Goal: Task Accomplishment & Management: Manage account settings

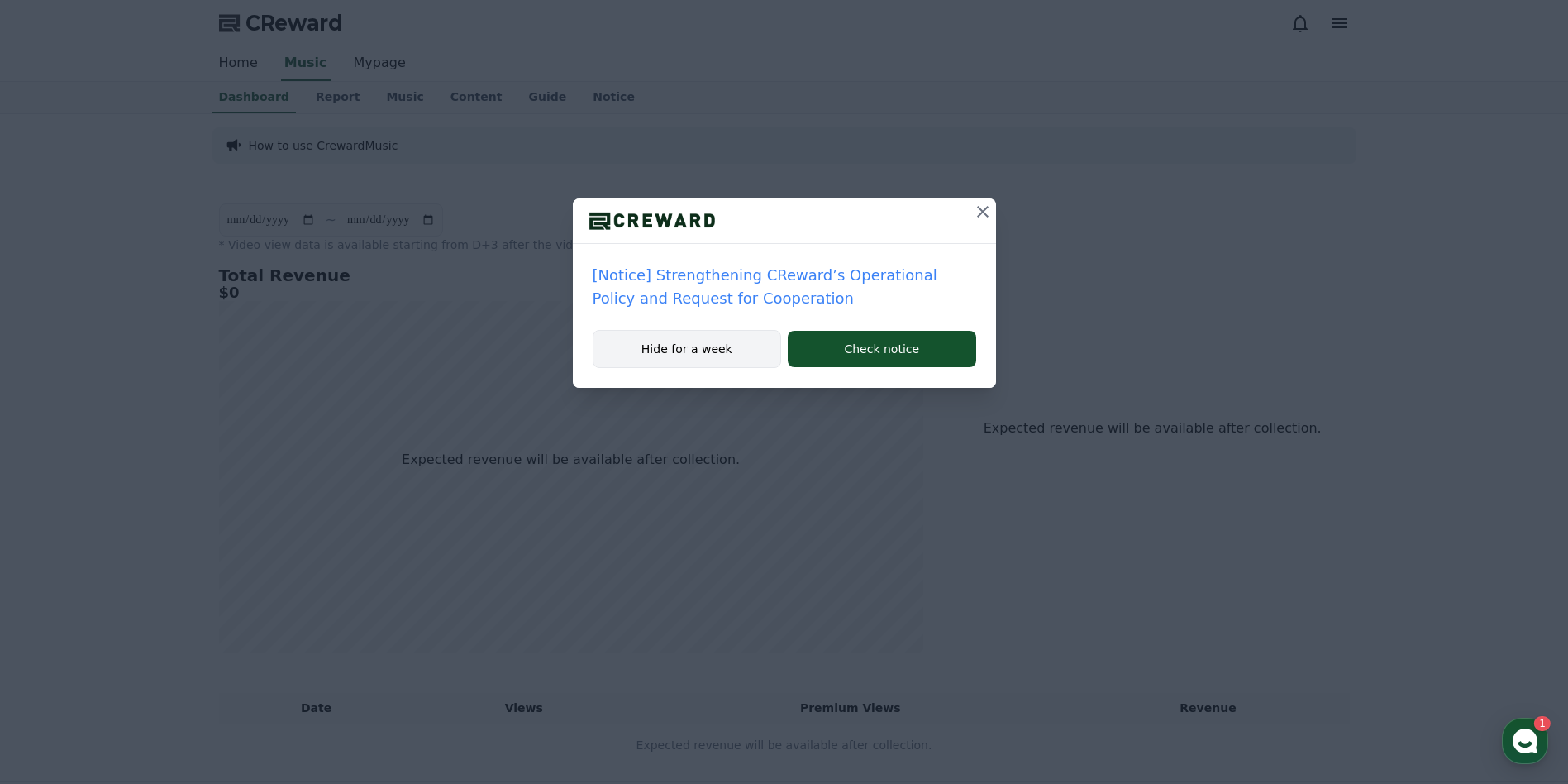
click at [692, 362] on button "Hide for a week" at bounding box center [687, 349] width 189 height 38
click at [702, 347] on button "Hide for a week" at bounding box center [687, 349] width 189 height 38
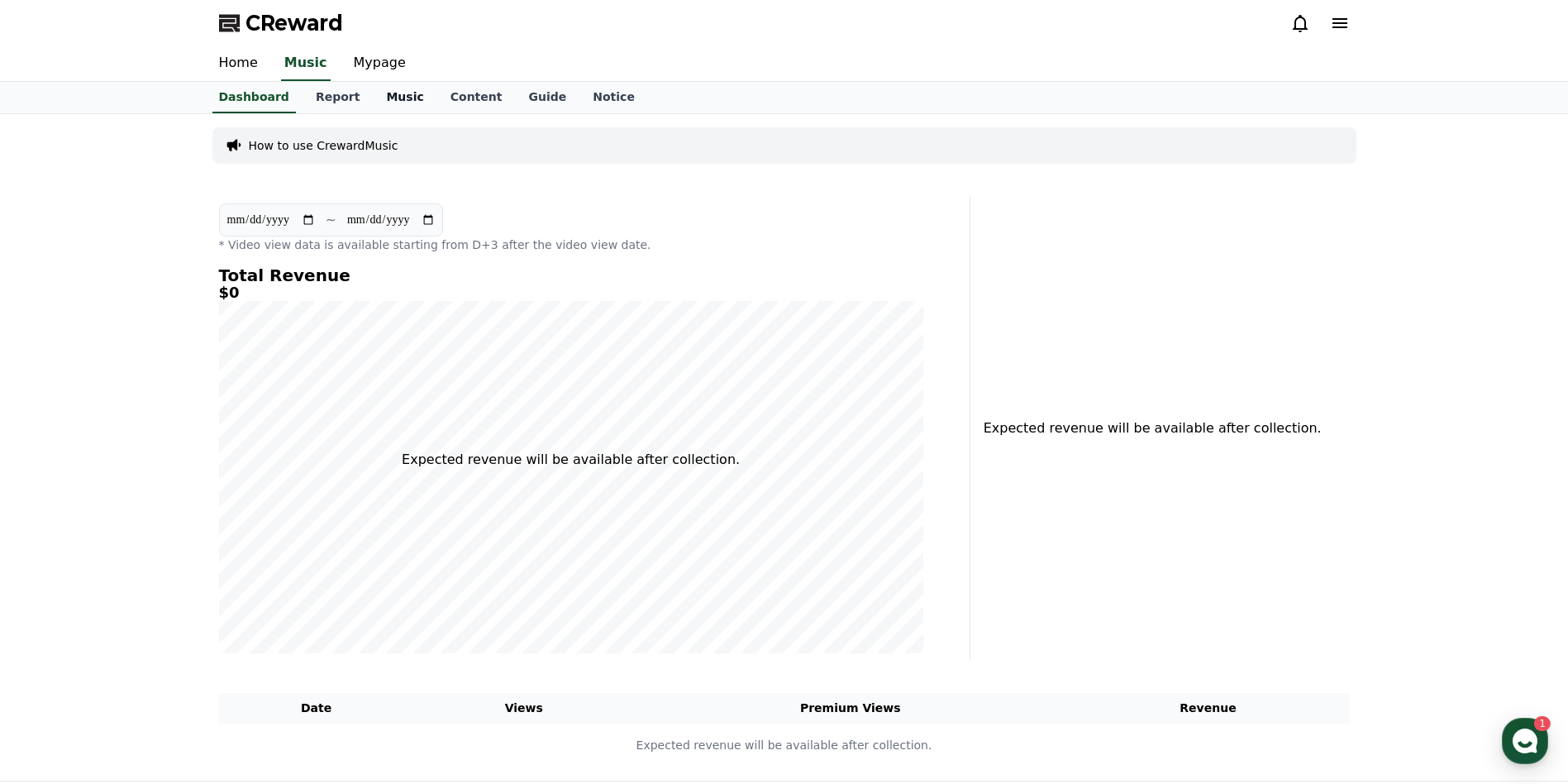
click at [384, 99] on link "Music" at bounding box center [404, 97] width 64 height 31
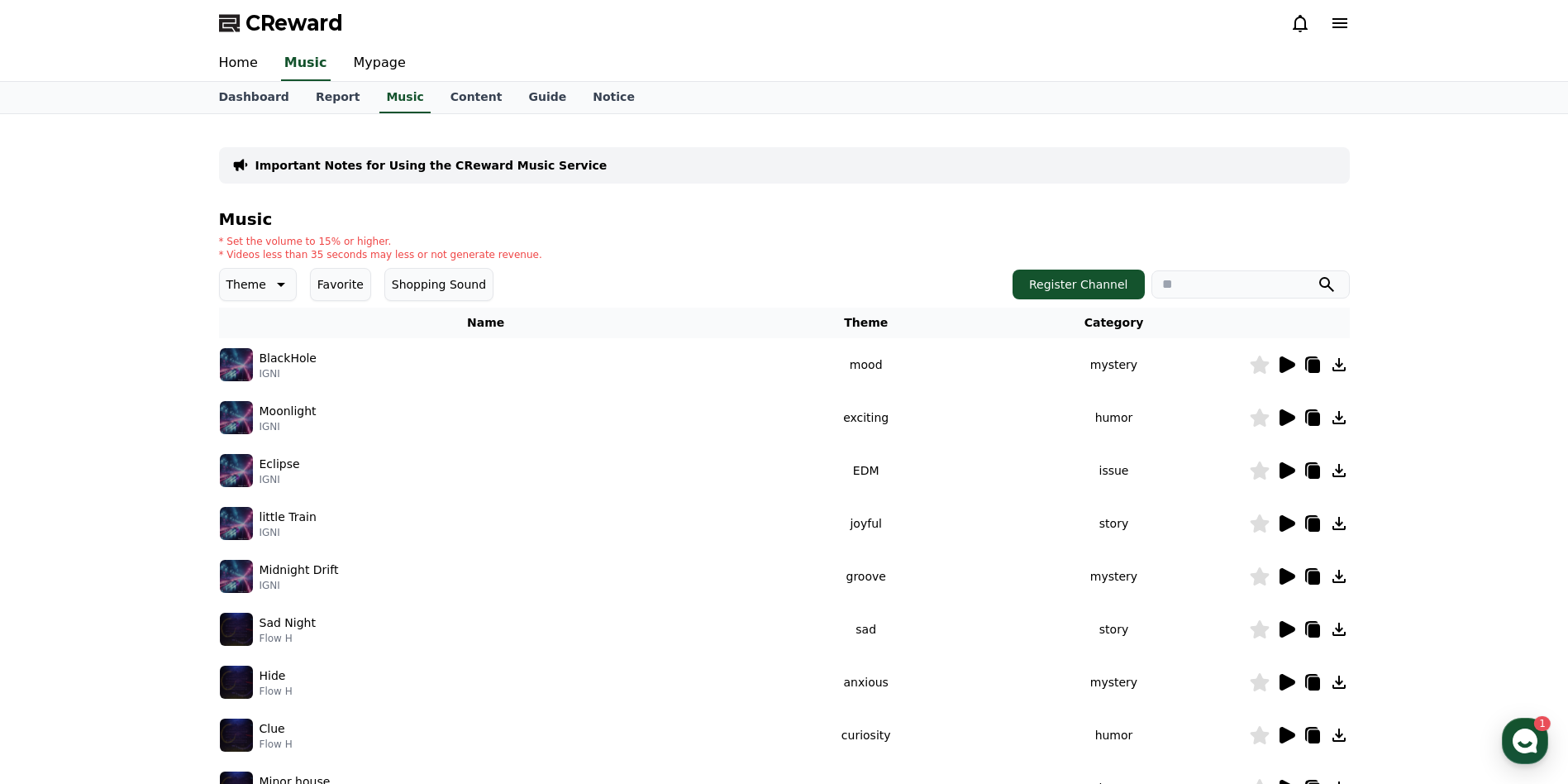
click at [1287, 360] on icon at bounding box center [1288, 365] width 16 height 16
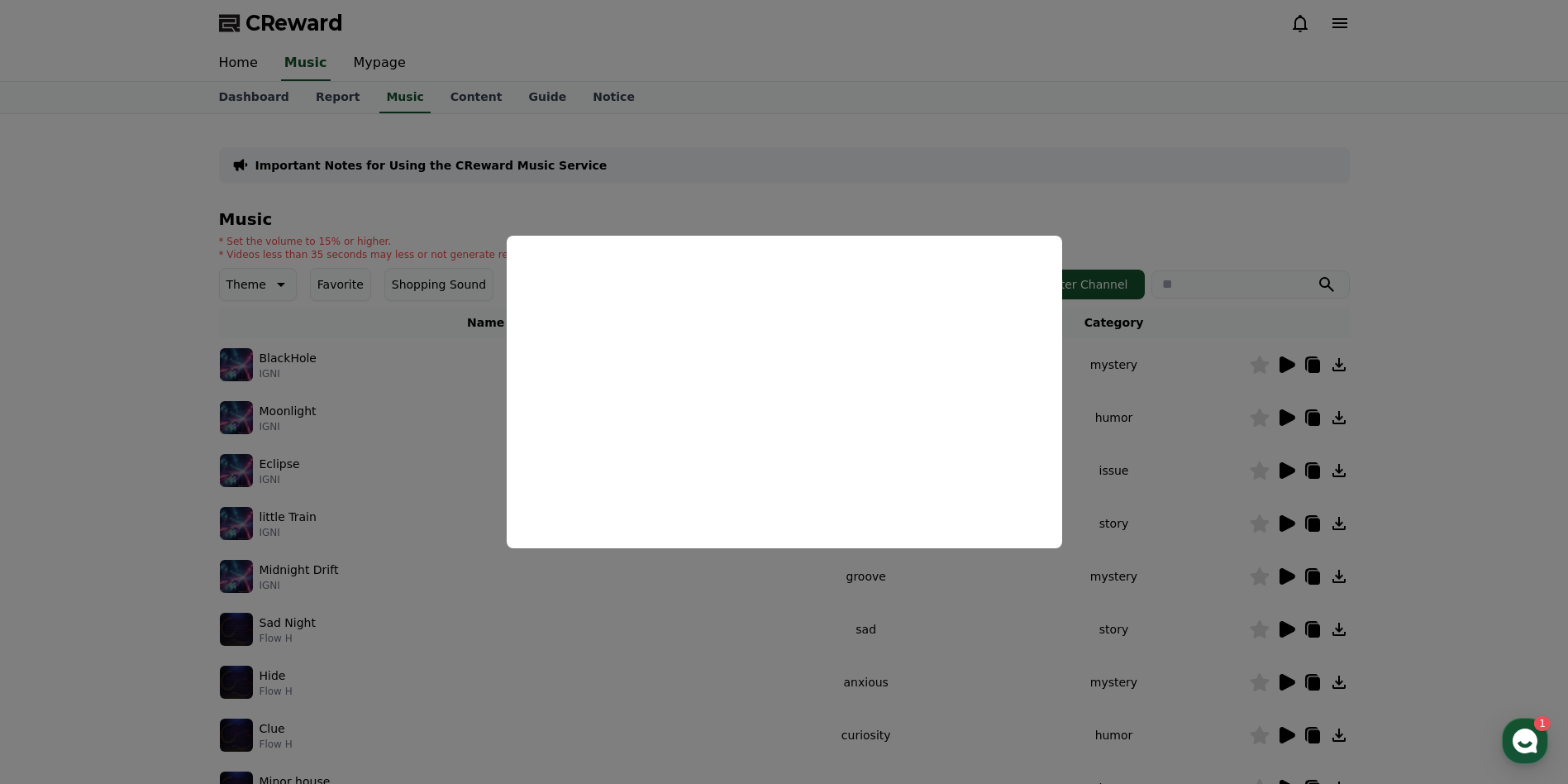
click at [1492, 124] on button "close modal" at bounding box center [784, 392] width 1568 height 784
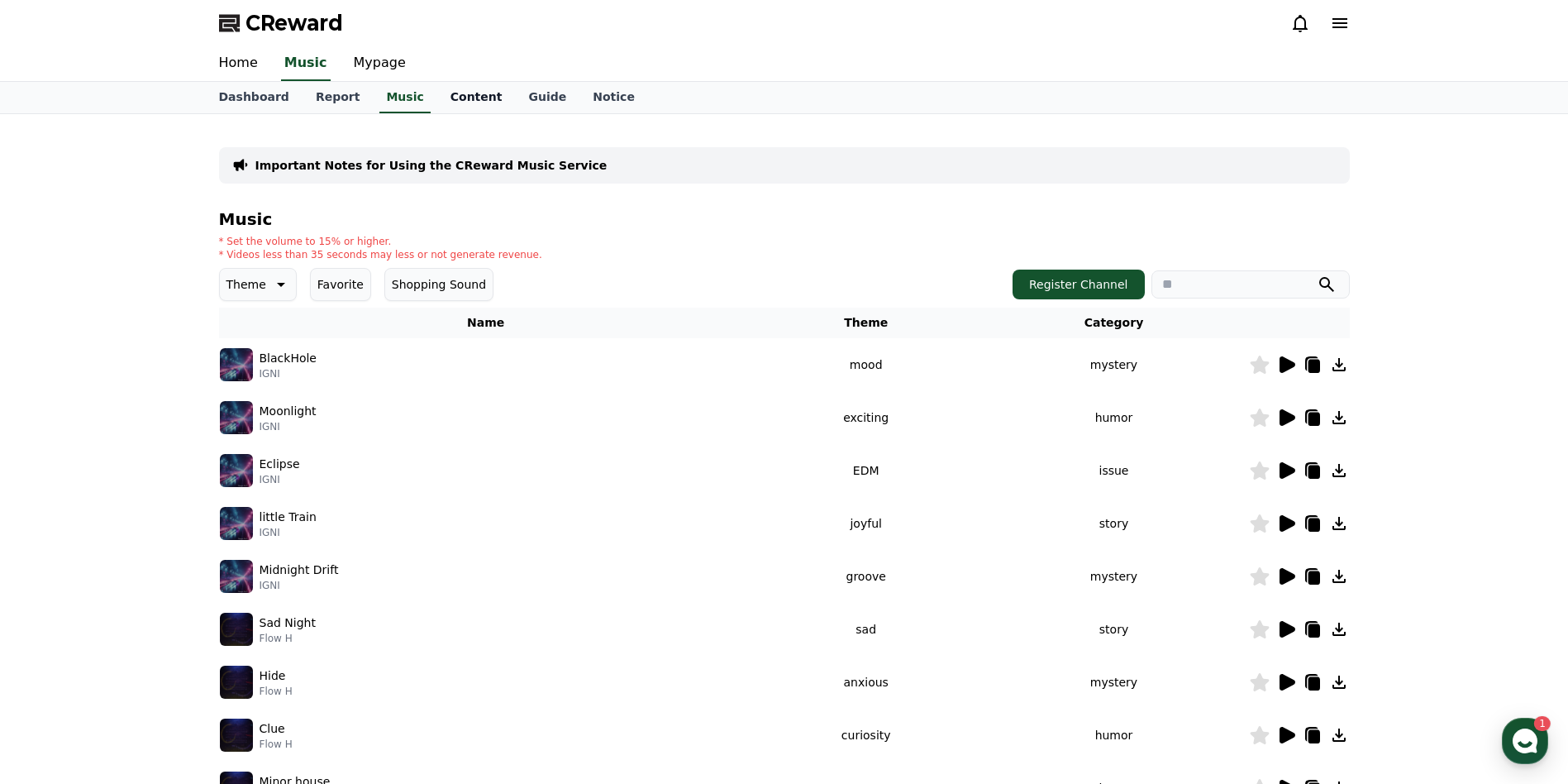
click at [440, 102] on link "Content" at bounding box center [477, 97] width 79 height 31
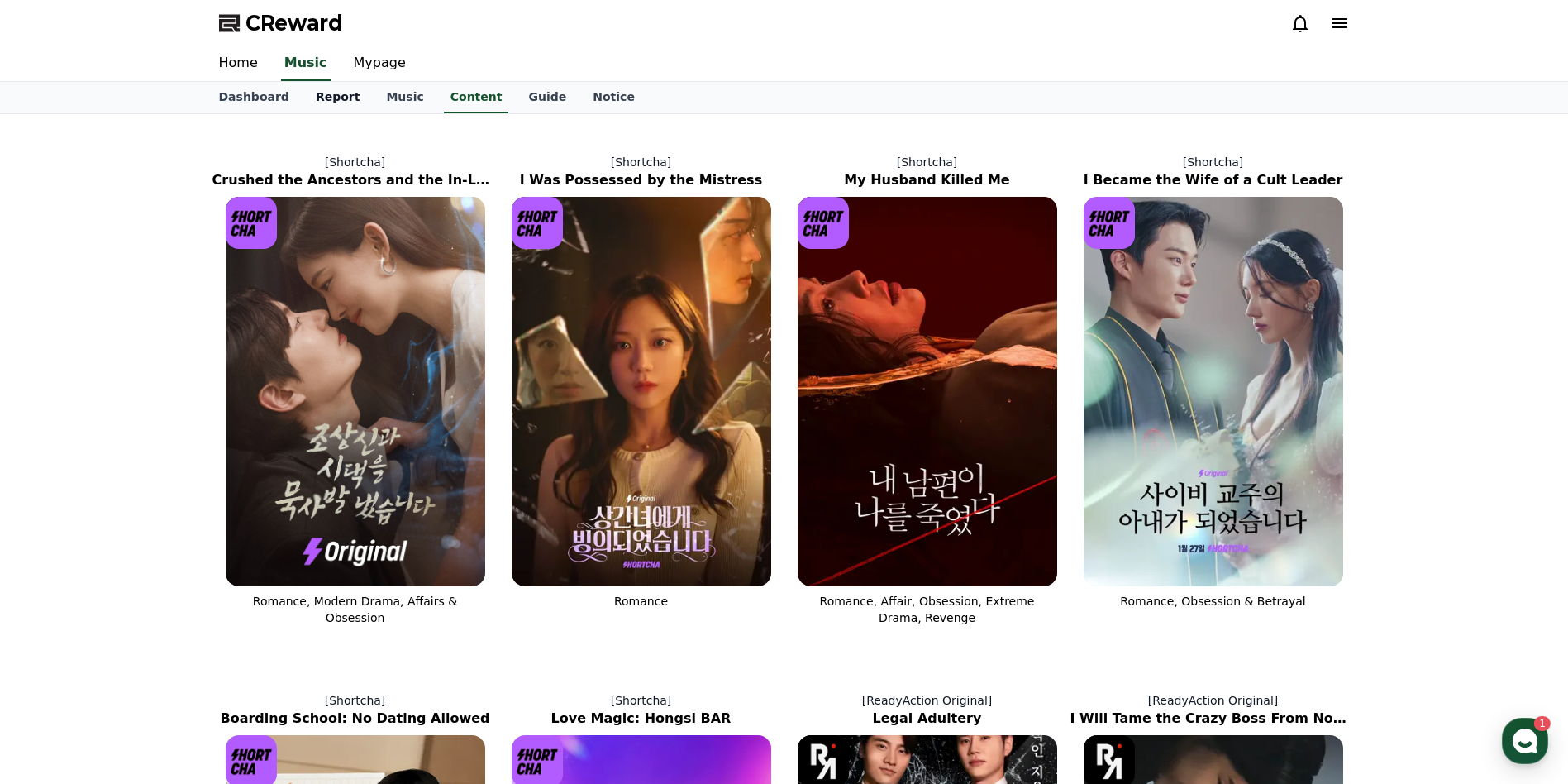
click at [321, 101] on link "Report" at bounding box center [338, 97] width 71 height 31
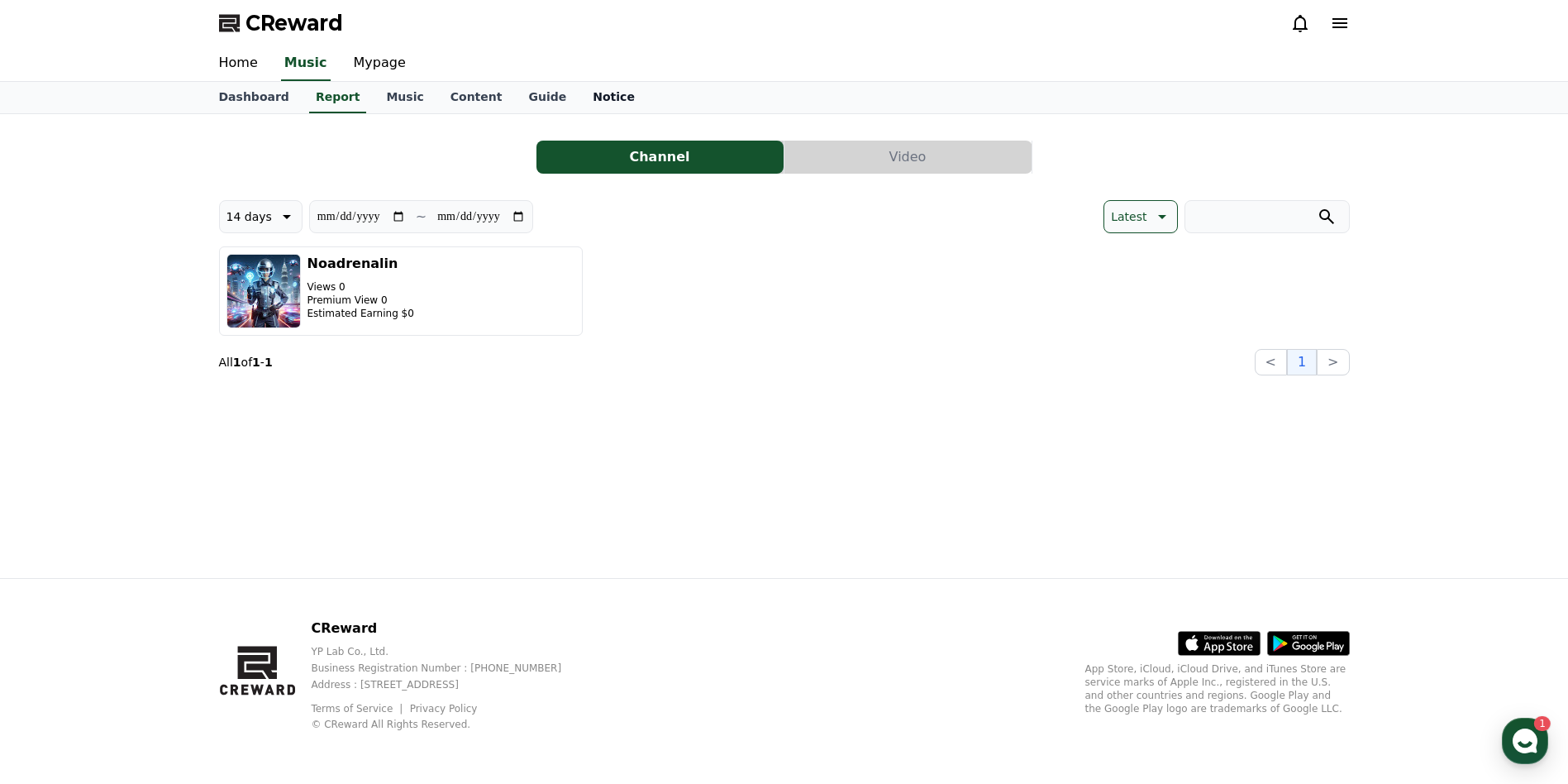
click at [580, 97] on link "Notice" at bounding box center [614, 97] width 69 height 31
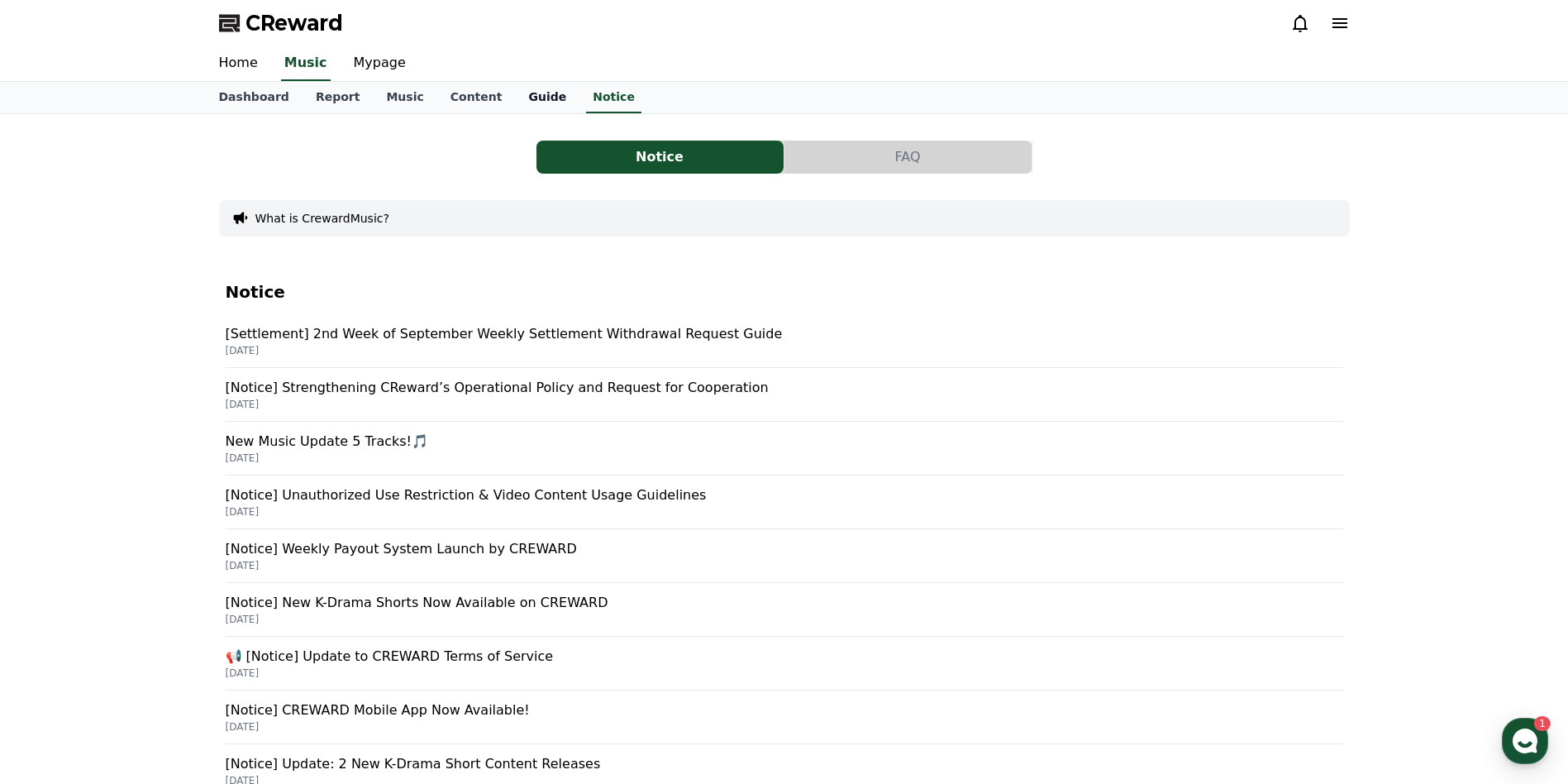
click at [515, 109] on link "Guide" at bounding box center [547, 97] width 65 height 31
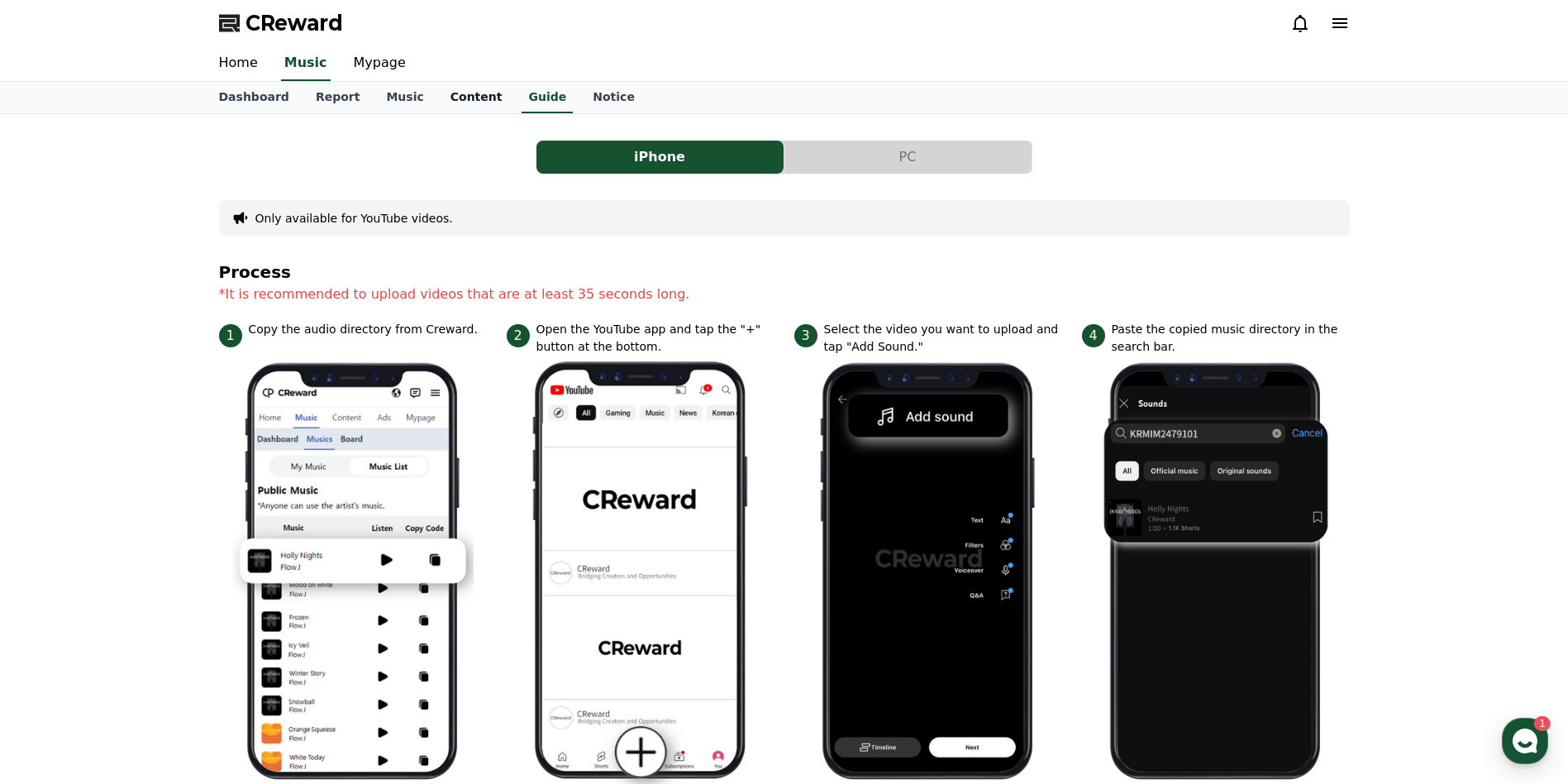
click at [459, 97] on link "Content" at bounding box center [477, 97] width 79 height 31
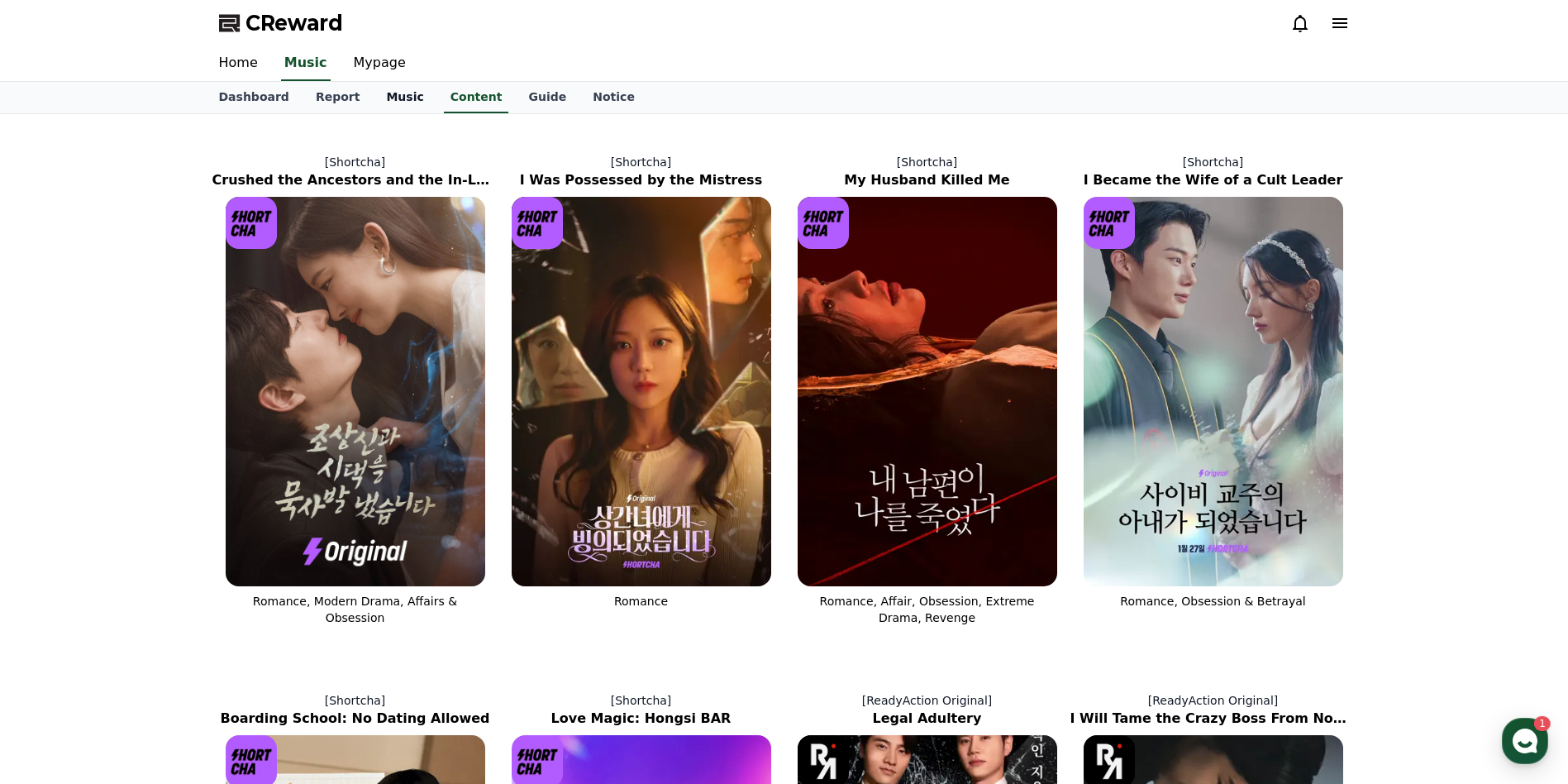
click at [409, 102] on link "Music" at bounding box center [404, 97] width 64 height 31
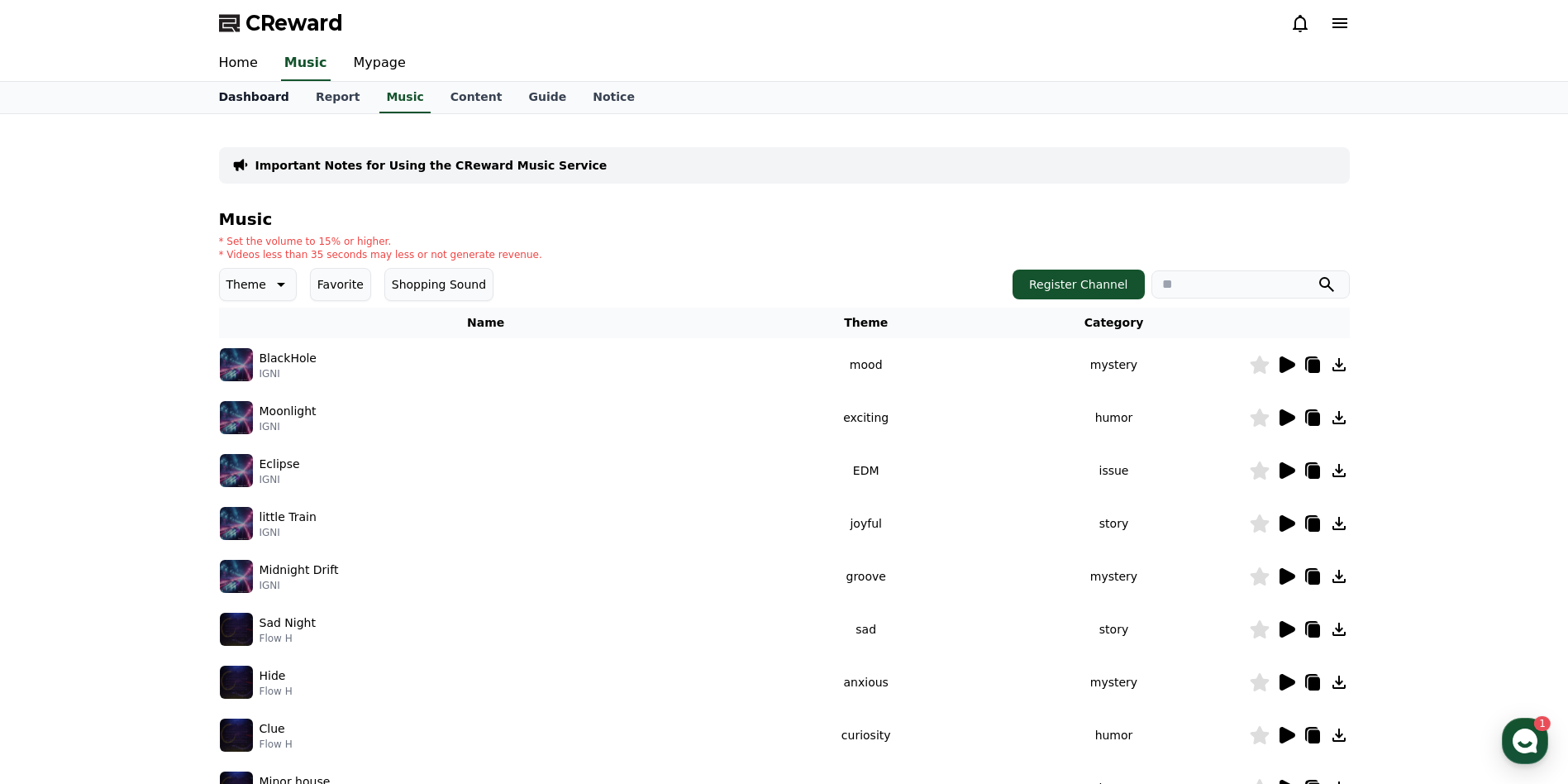
click at [246, 101] on link "Dashboard" at bounding box center [254, 97] width 97 height 31
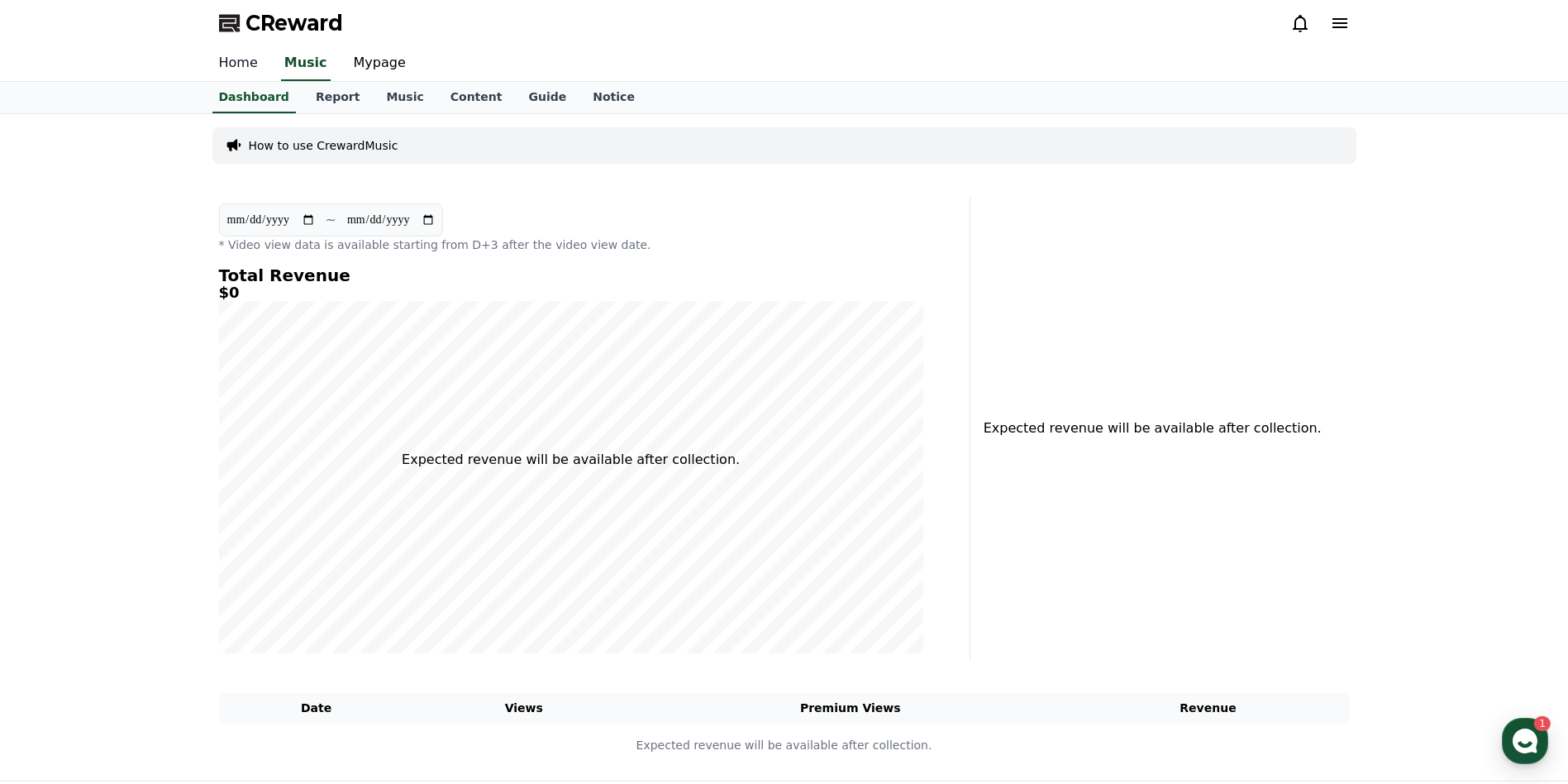
click at [226, 67] on link "Home" at bounding box center [238, 64] width 65 height 35
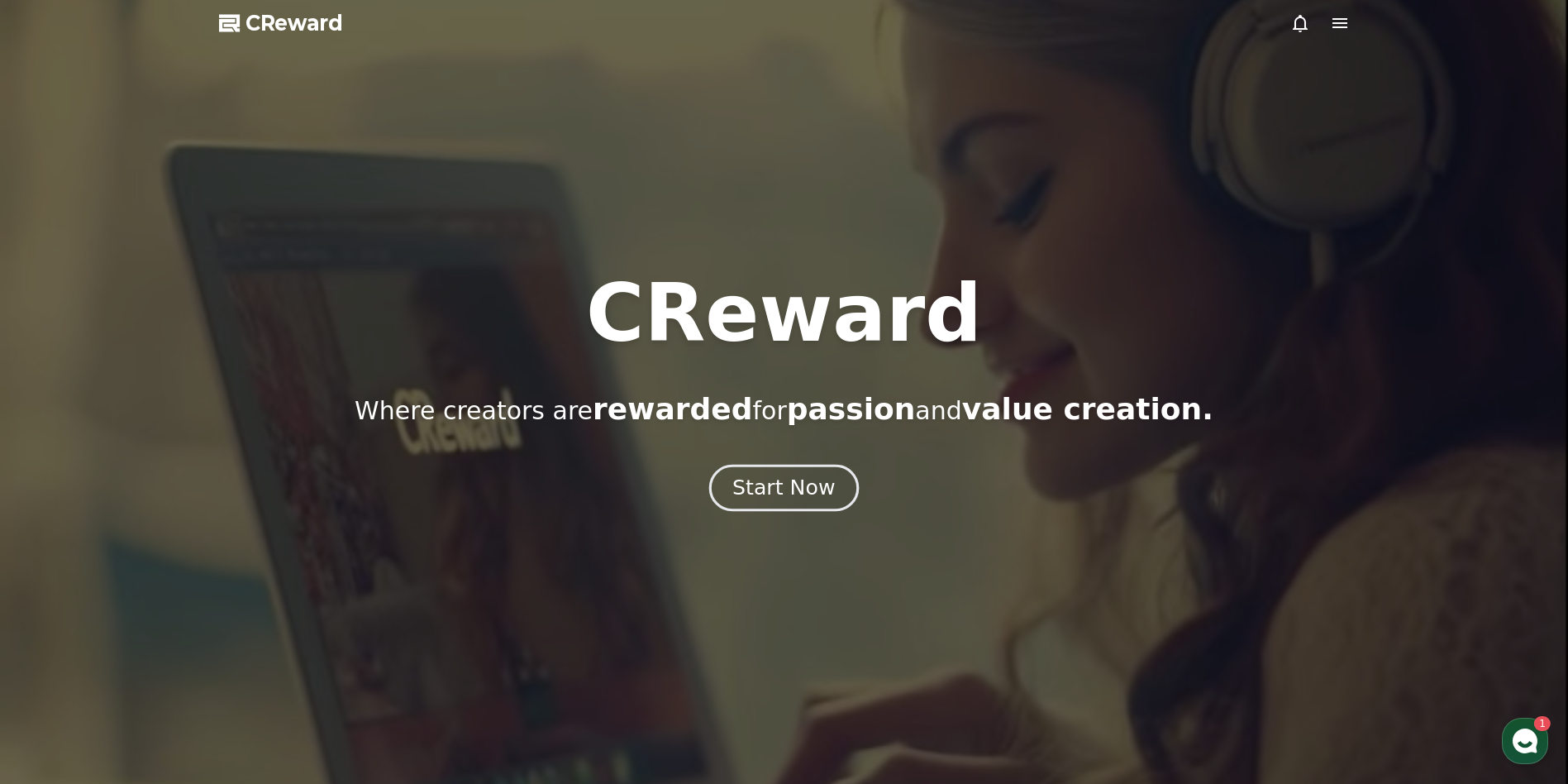
click at [777, 487] on div "Start Now" at bounding box center [783, 487] width 102 height 28
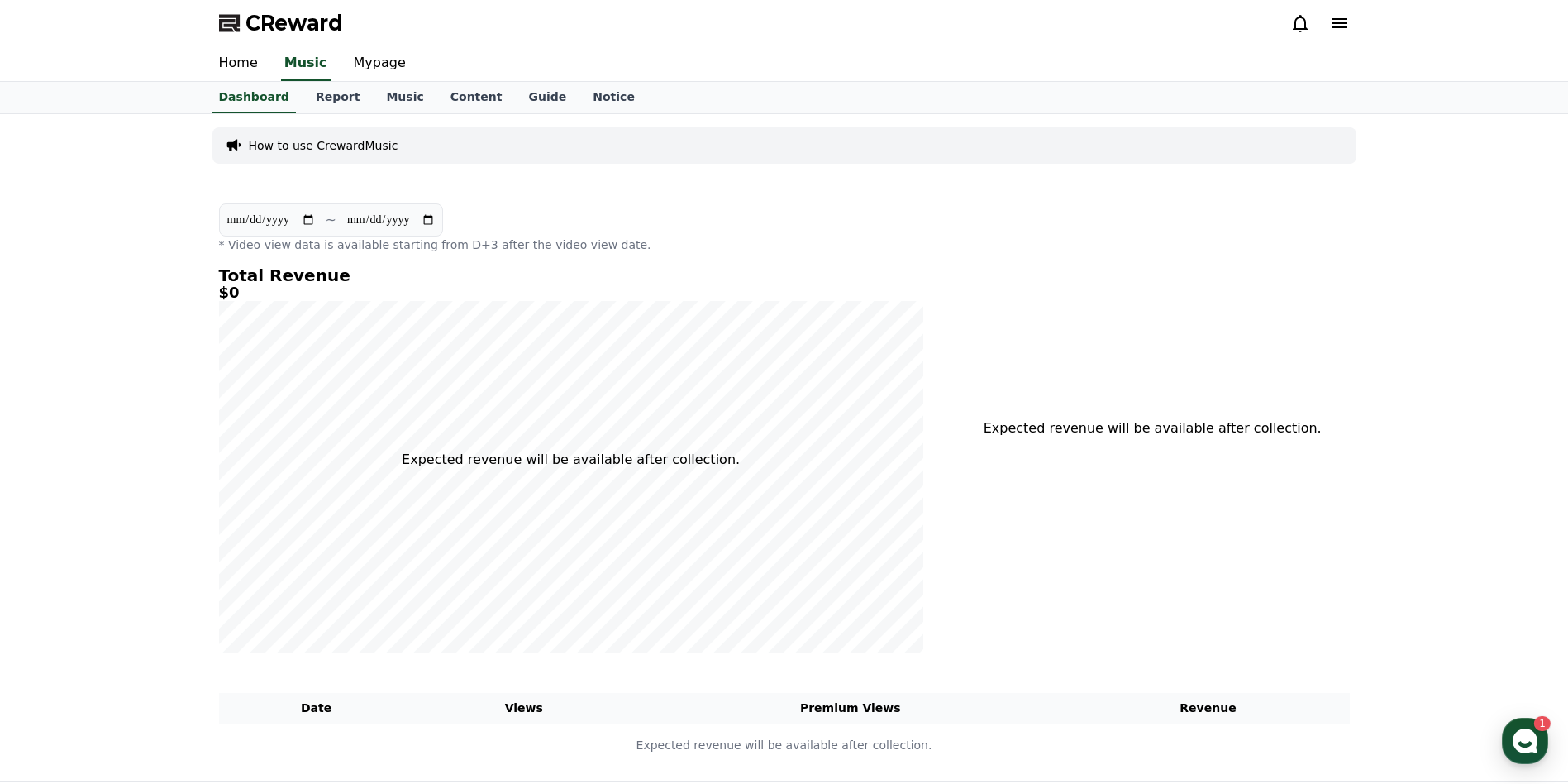
click at [1342, 24] on icon at bounding box center [1340, 22] width 15 height 10
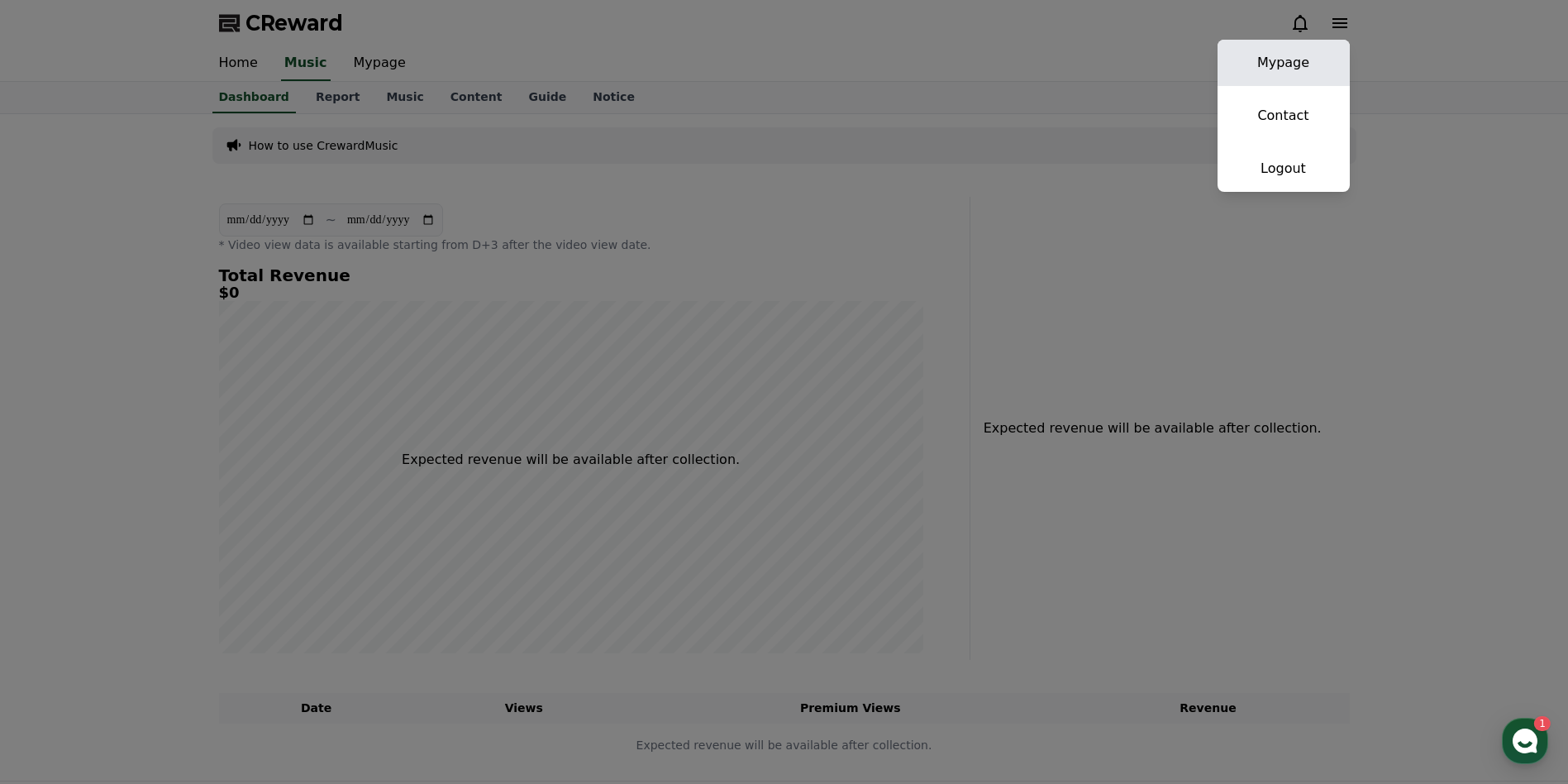
click at [1288, 69] on link "Mypage" at bounding box center [1284, 63] width 133 height 47
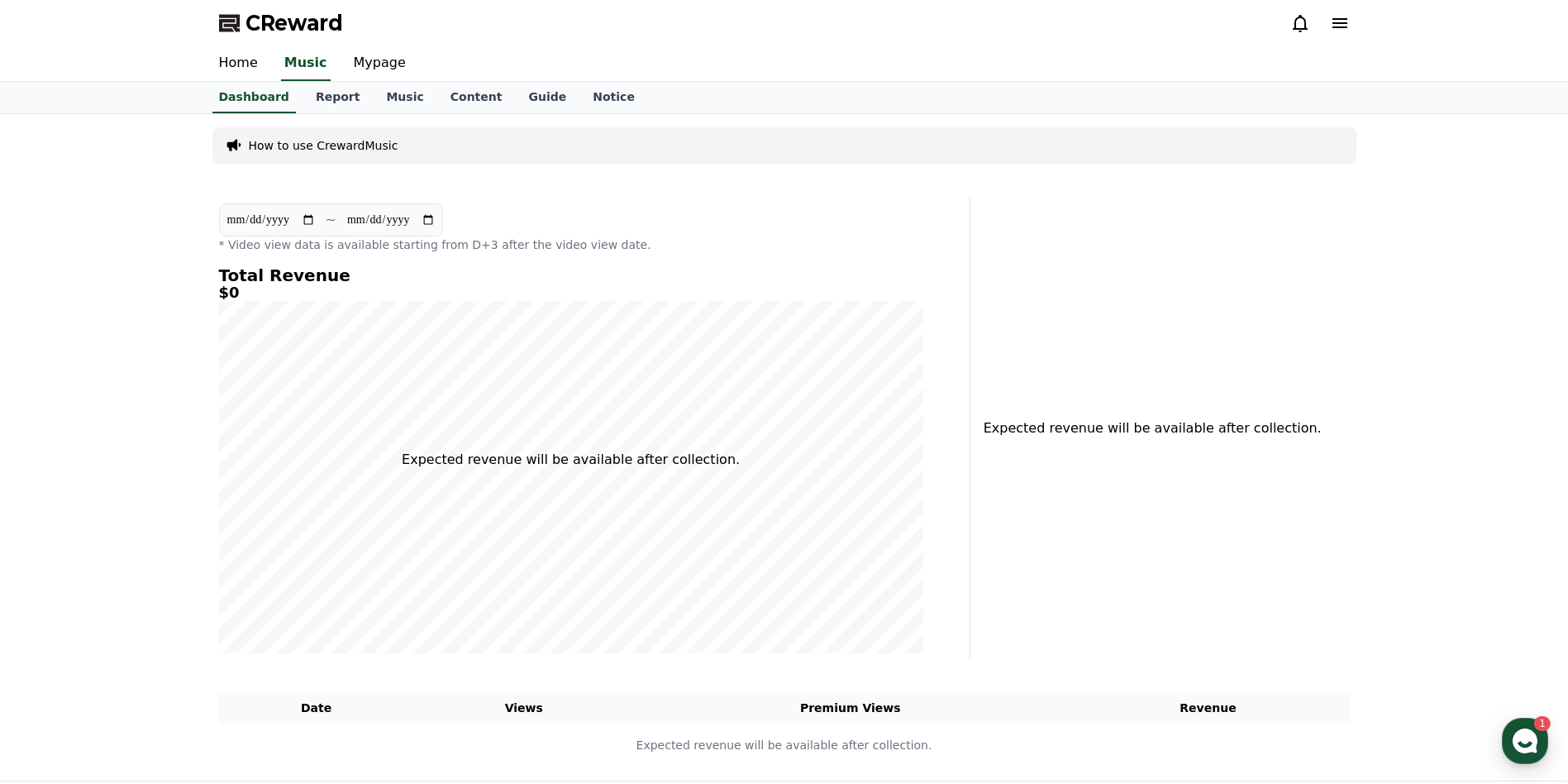
select select "**********"
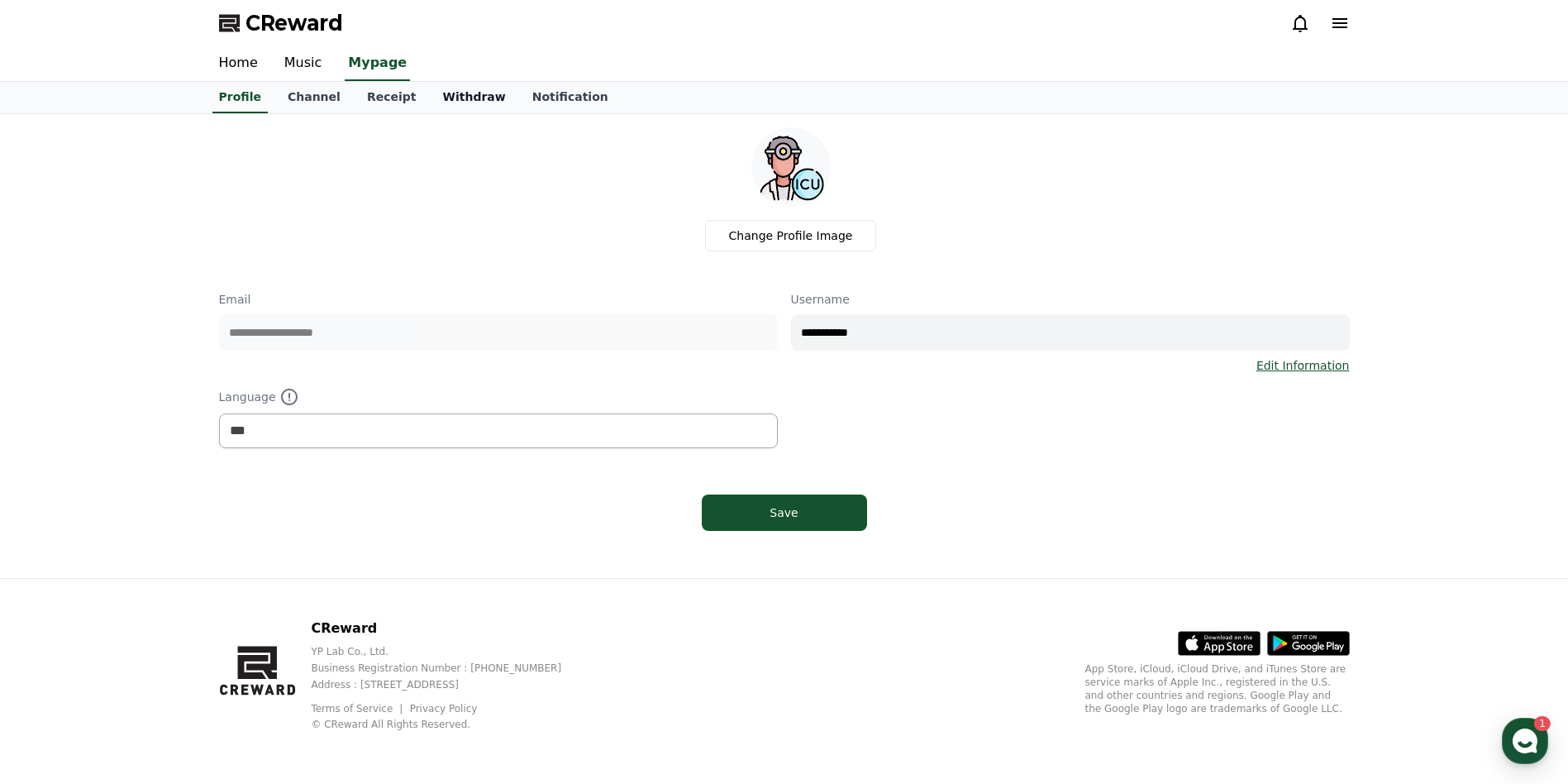
click at [442, 98] on link "Withdraw" at bounding box center [474, 97] width 90 height 31
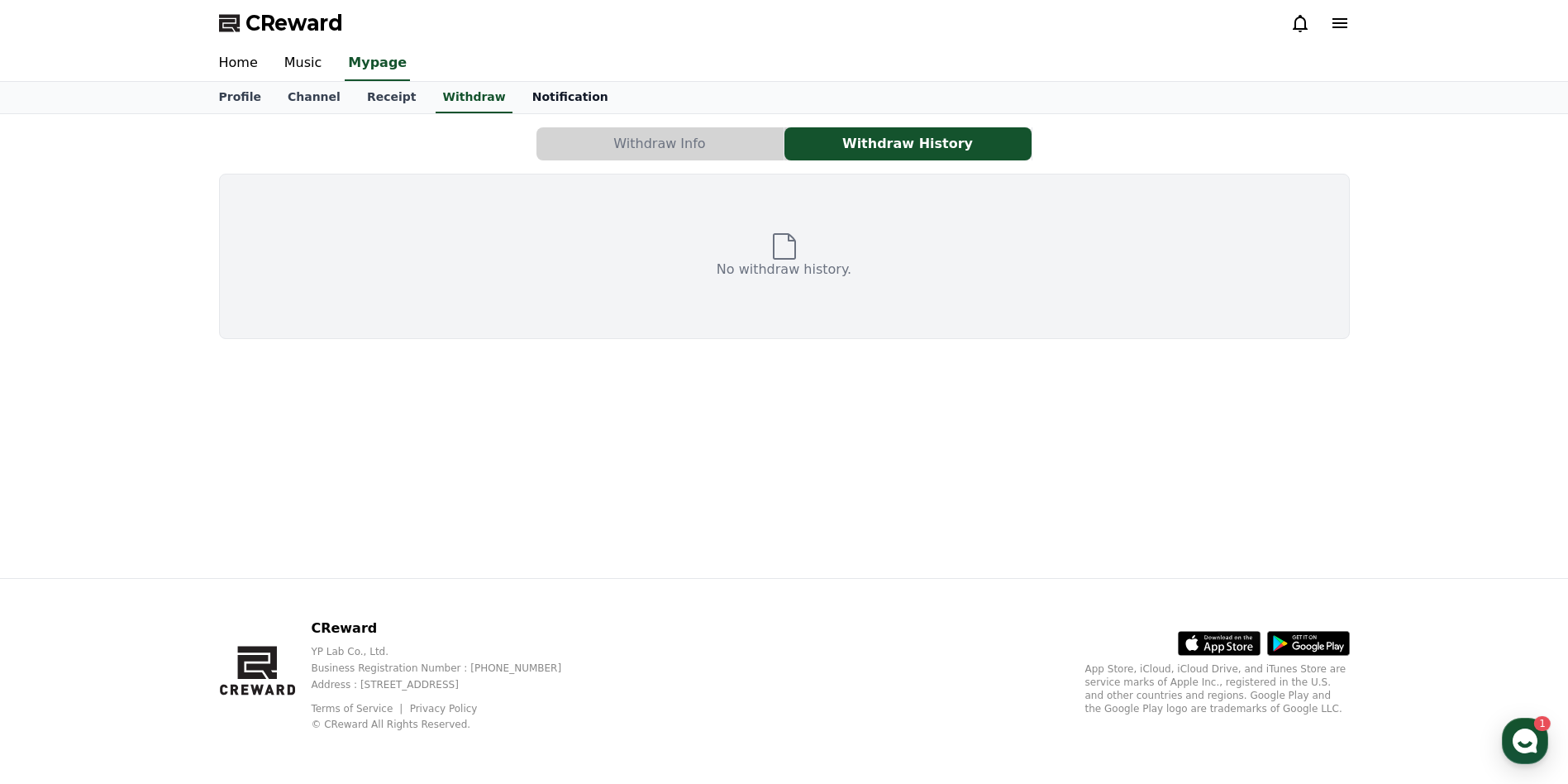
click at [523, 105] on link "Notification" at bounding box center [570, 97] width 102 height 31
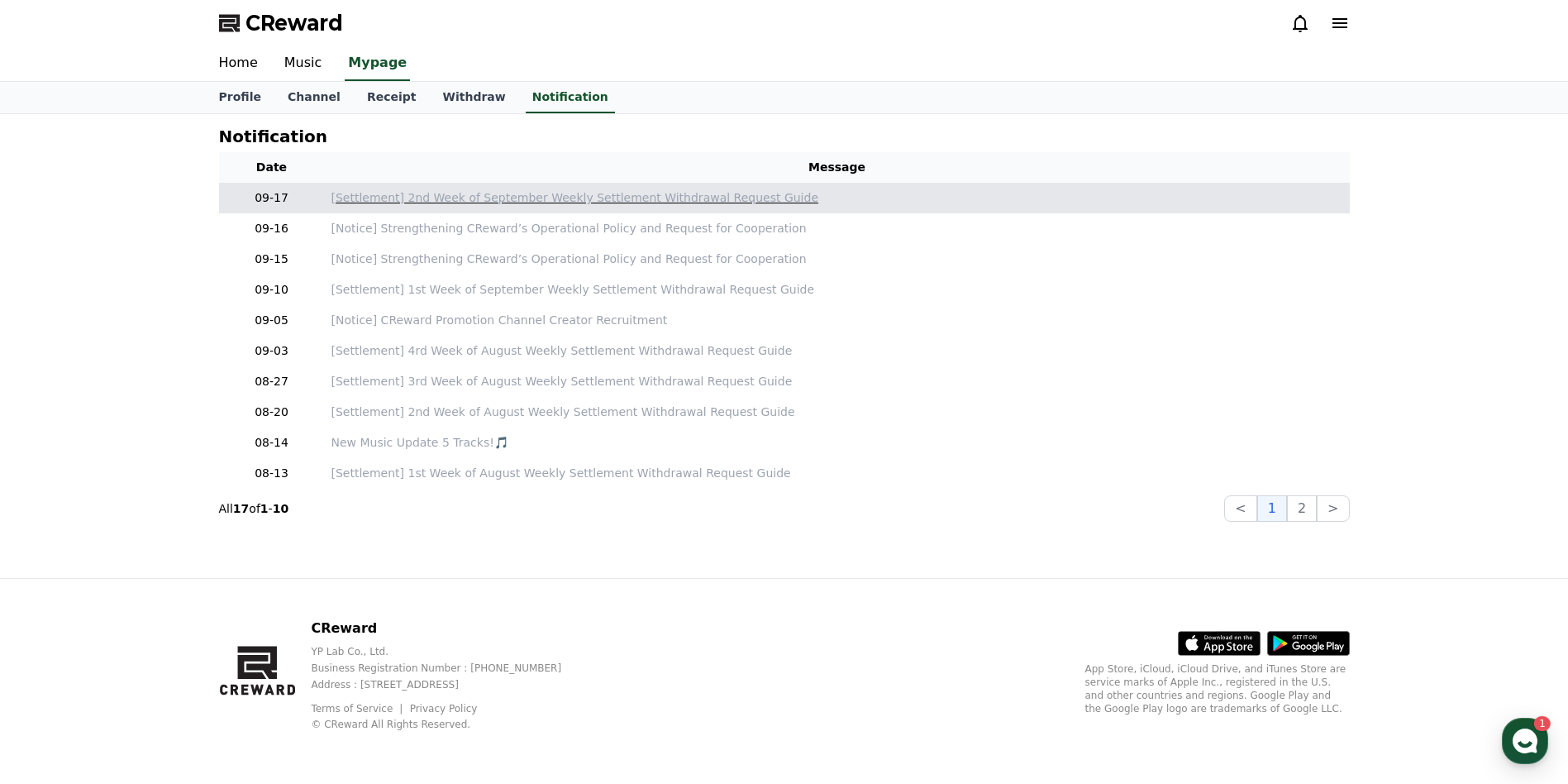
click at [474, 201] on p "[Settlement] 2nd Week of September Weekly Settlement Withdrawal Request Guide" at bounding box center [837, 197] width 1012 height 17
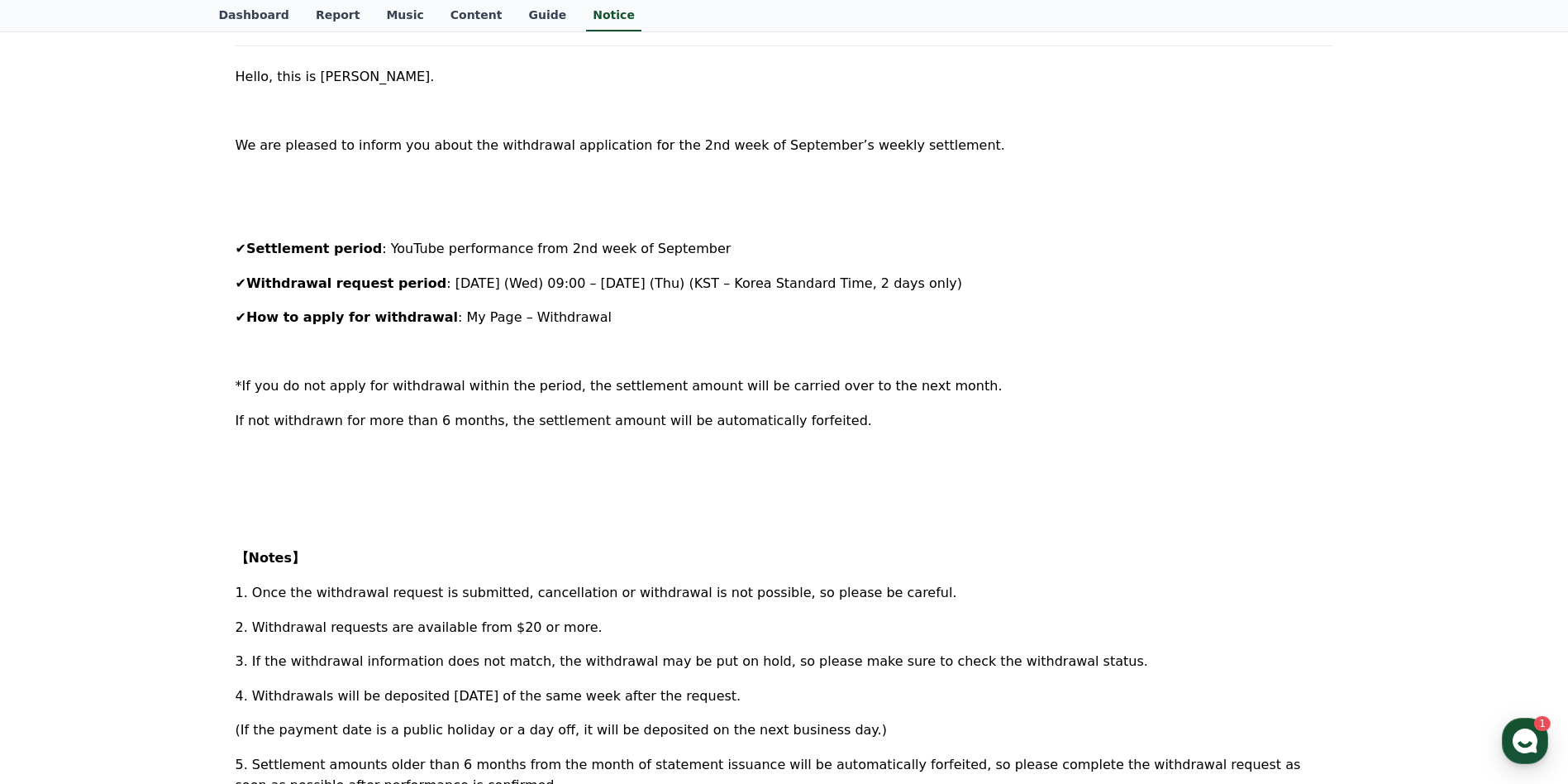
scroll to position [331, 0]
